Goal: Navigation & Orientation: Understand site structure

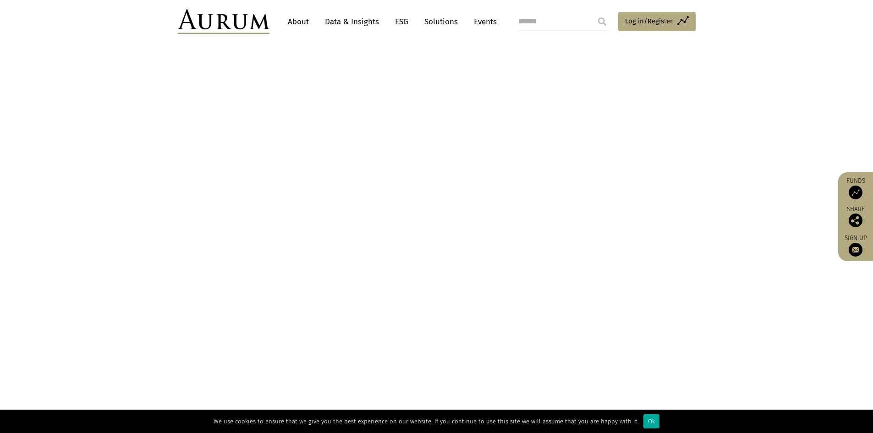
scroll to position [352, 0]
click at [643, 419] on div "Ok" at bounding box center [651, 421] width 16 height 14
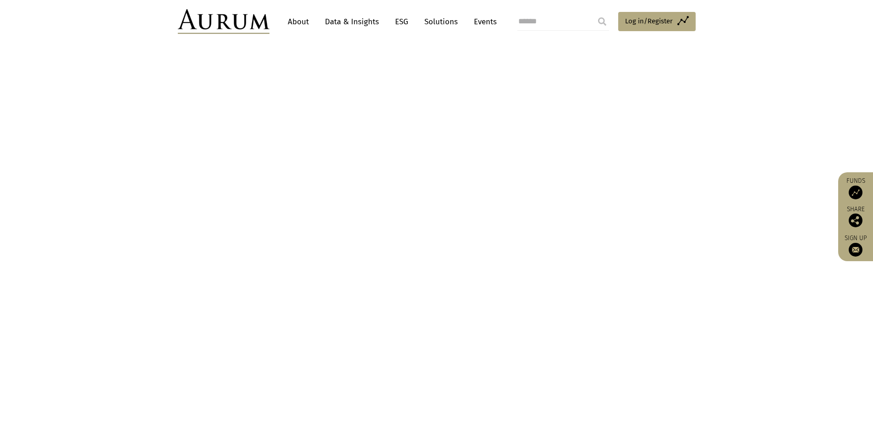
click at [295, 22] on link "About" at bounding box center [298, 21] width 30 height 17
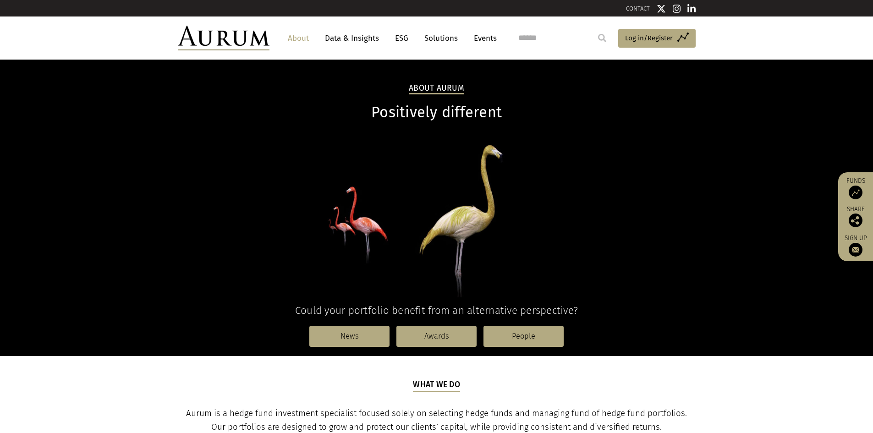
click at [349, 41] on link "Data & Insights" at bounding box center [351, 38] width 63 height 17
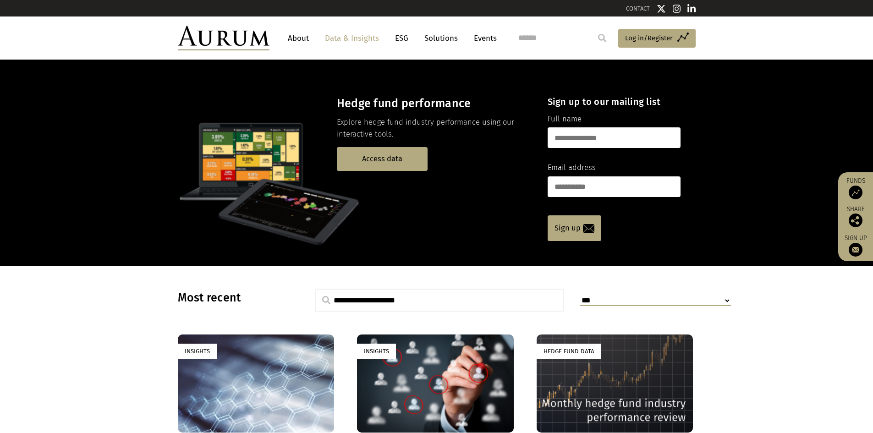
click at [400, 39] on link "ESG" at bounding box center [401, 38] width 22 height 17
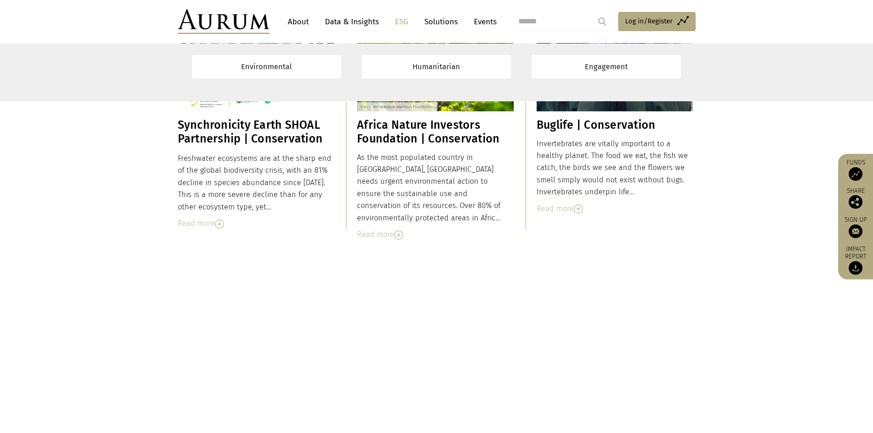
scroll to position [1649, 0]
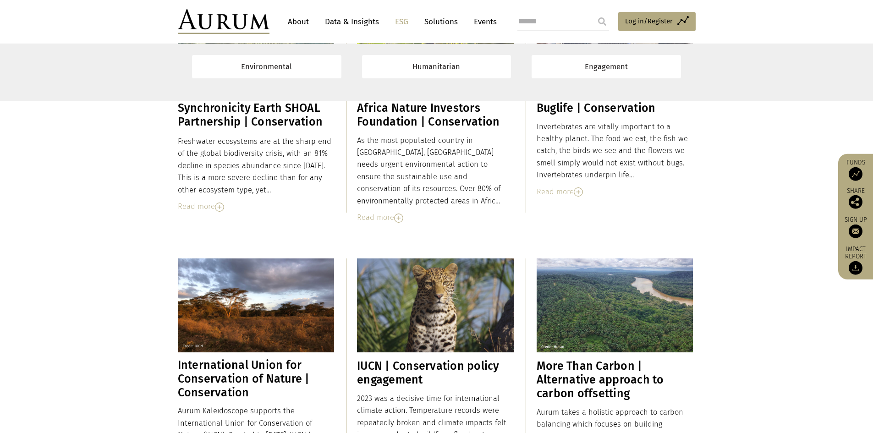
click at [292, 21] on link "About" at bounding box center [298, 21] width 30 height 17
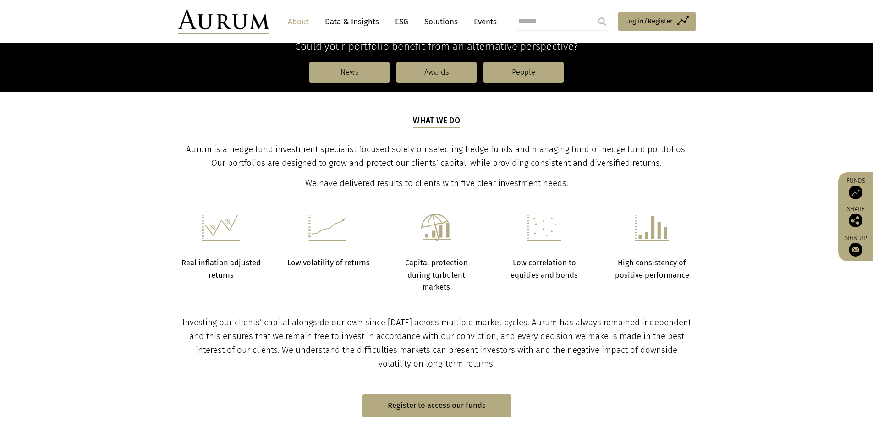
scroll to position [275, 0]
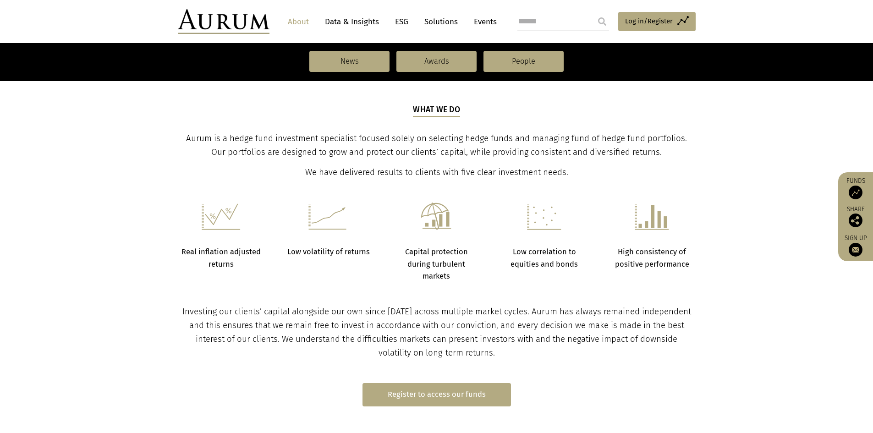
click at [426, 388] on link "Register to access our funds" at bounding box center [436, 394] width 148 height 23
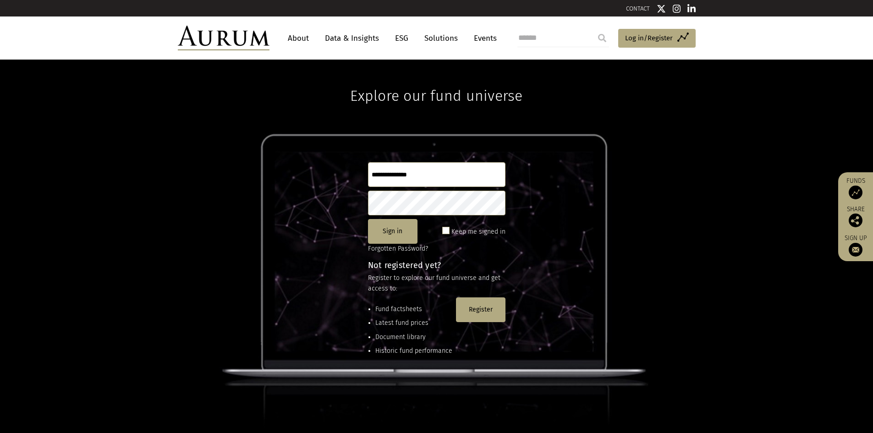
click at [486, 42] on link "Events" at bounding box center [482, 38] width 27 height 17
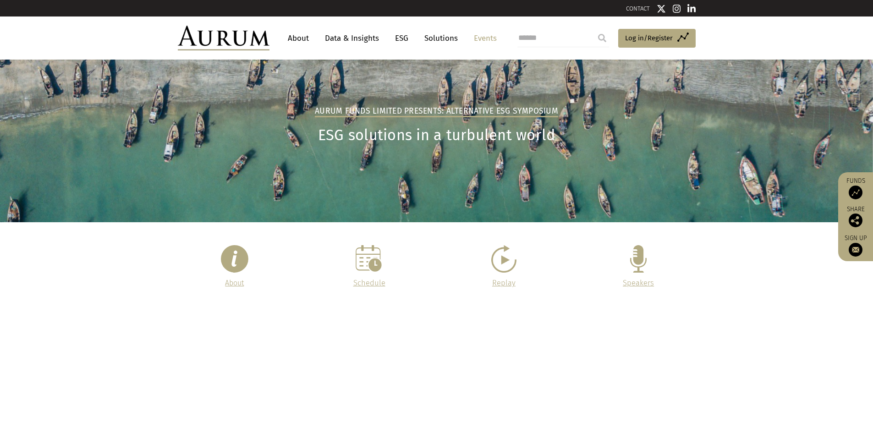
click at [439, 38] on link "Solutions" at bounding box center [441, 38] width 43 height 17
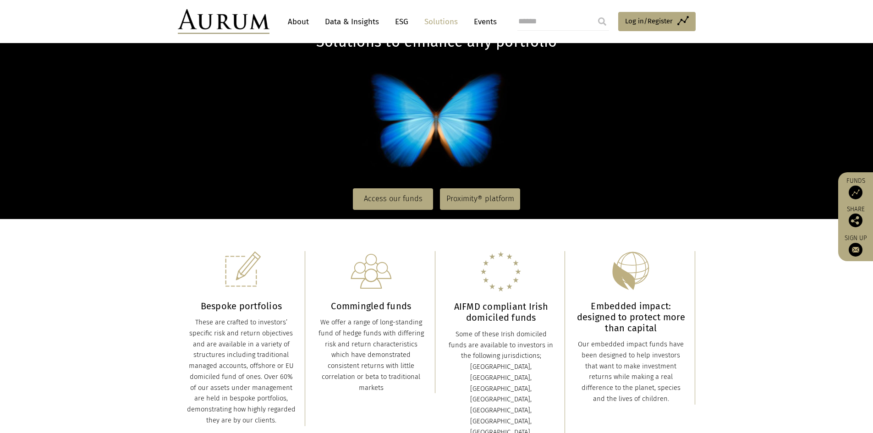
scroll to position [46, 0]
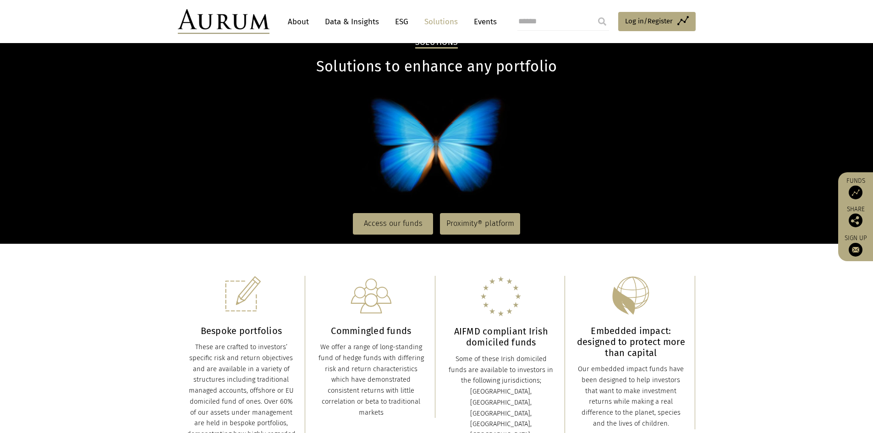
click at [299, 22] on link "About" at bounding box center [298, 21] width 30 height 17
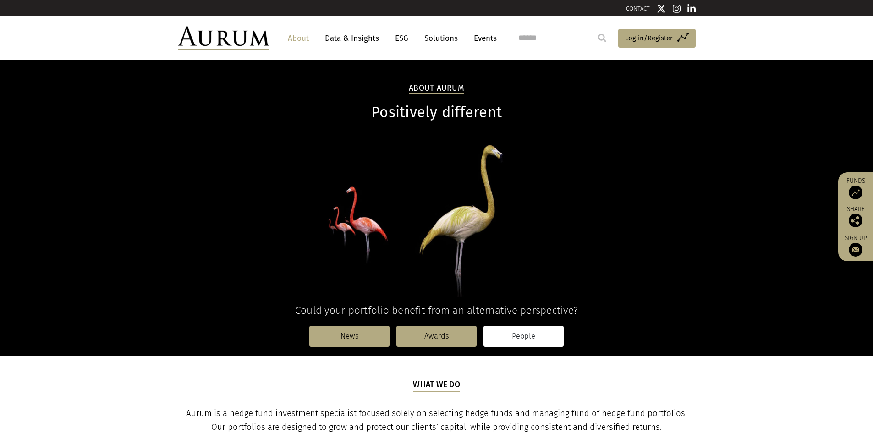
click at [521, 340] on link "People" at bounding box center [523, 336] width 80 height 21
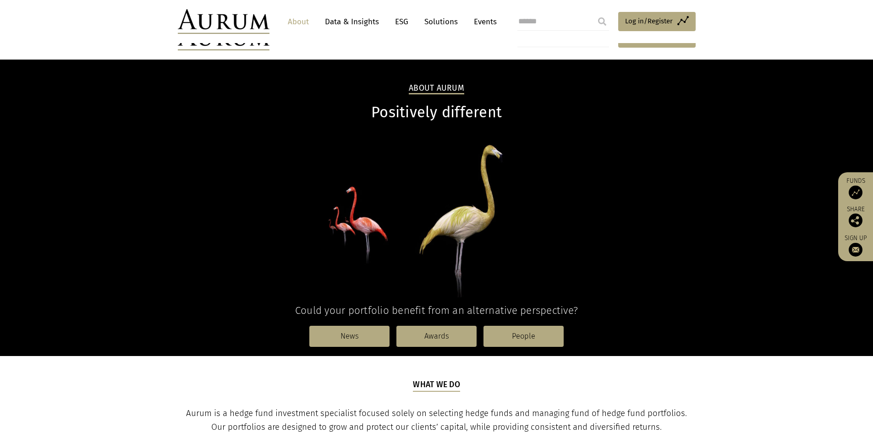
scroll to position [275, 0]
